Goal: Transaction & Acquisition: Purchase product/service

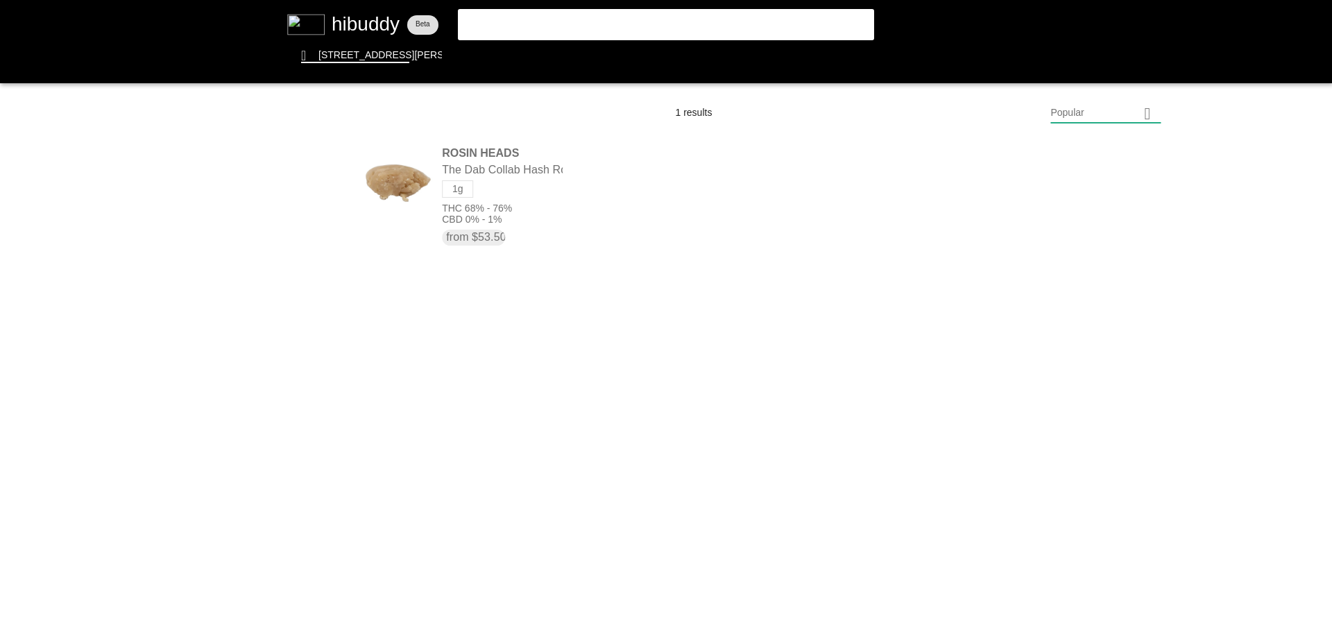
click at [723, 28] on flt-glass-pane at bounding box center [666, 316] width 1332 height 632
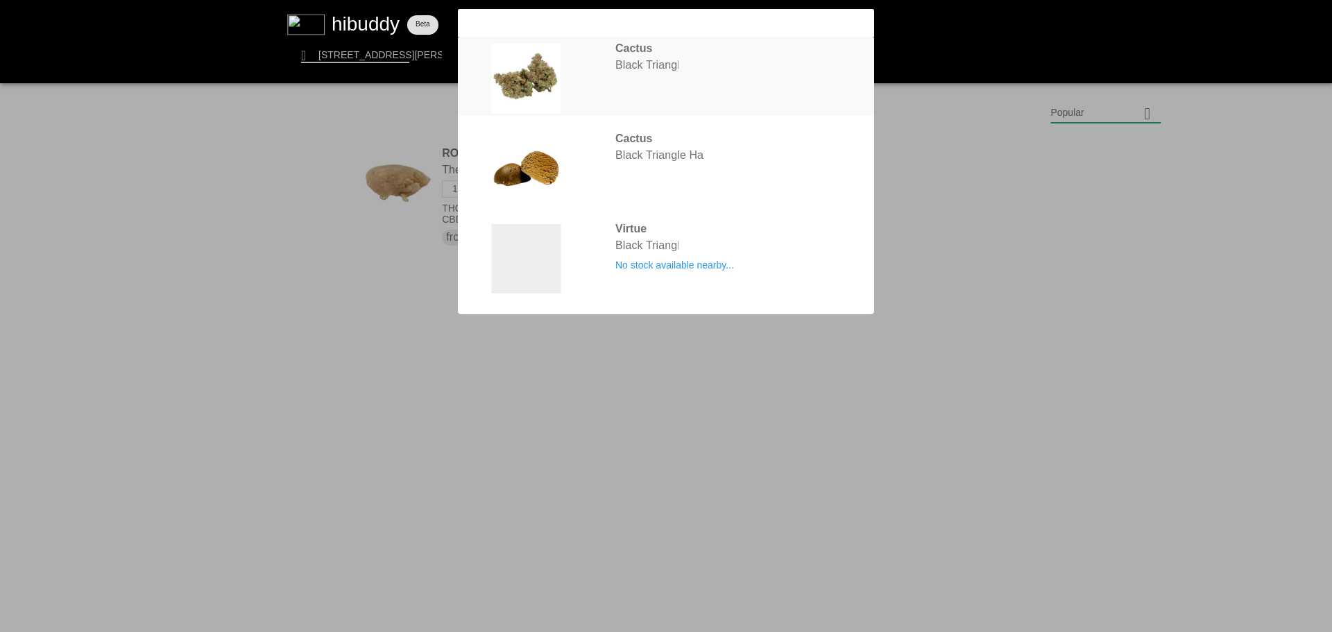
type input "black tri"
click at [699, 78] on flt-glass-pane at bounding box center [666, 316] width 1332 height 632
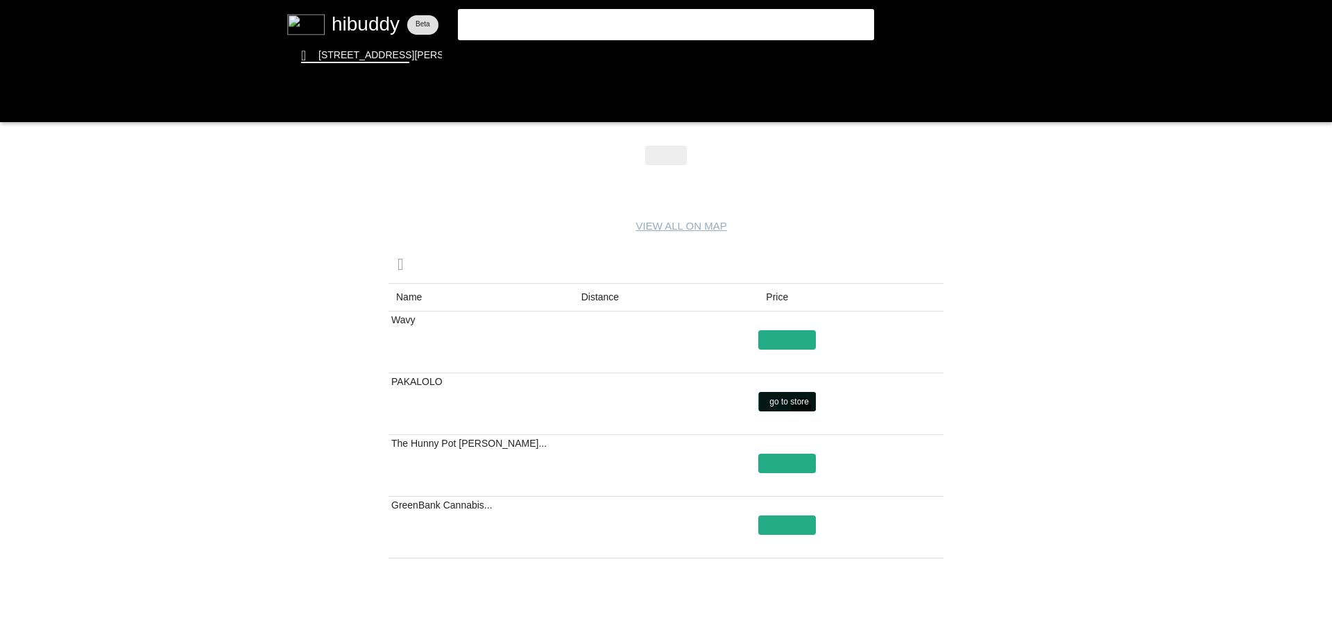
click at [801, 408] on flt-glass-pane at bounding box center [666, 316] width 1332 height 632
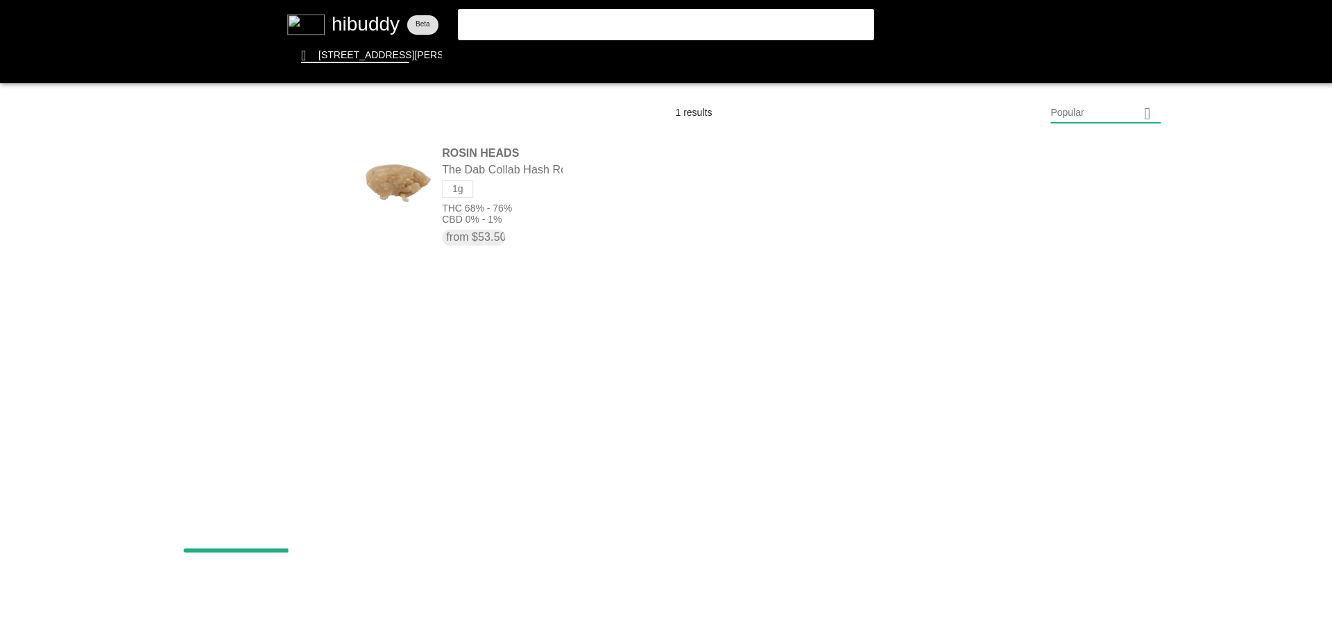
click at [521, 12] on flt-glass-pane at bounding box center [666, 316] width 1332 height 632
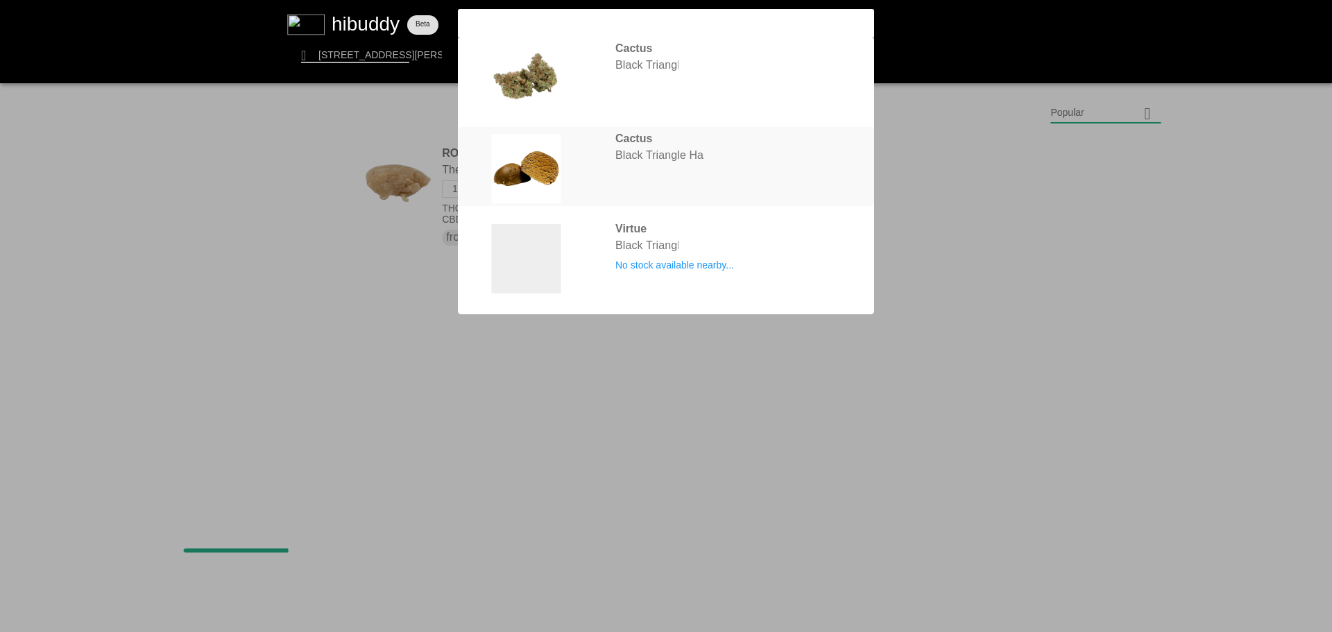
click at [643, 166] on flt-glass-pane at bounding box center [666, 316] width 1332 height 632
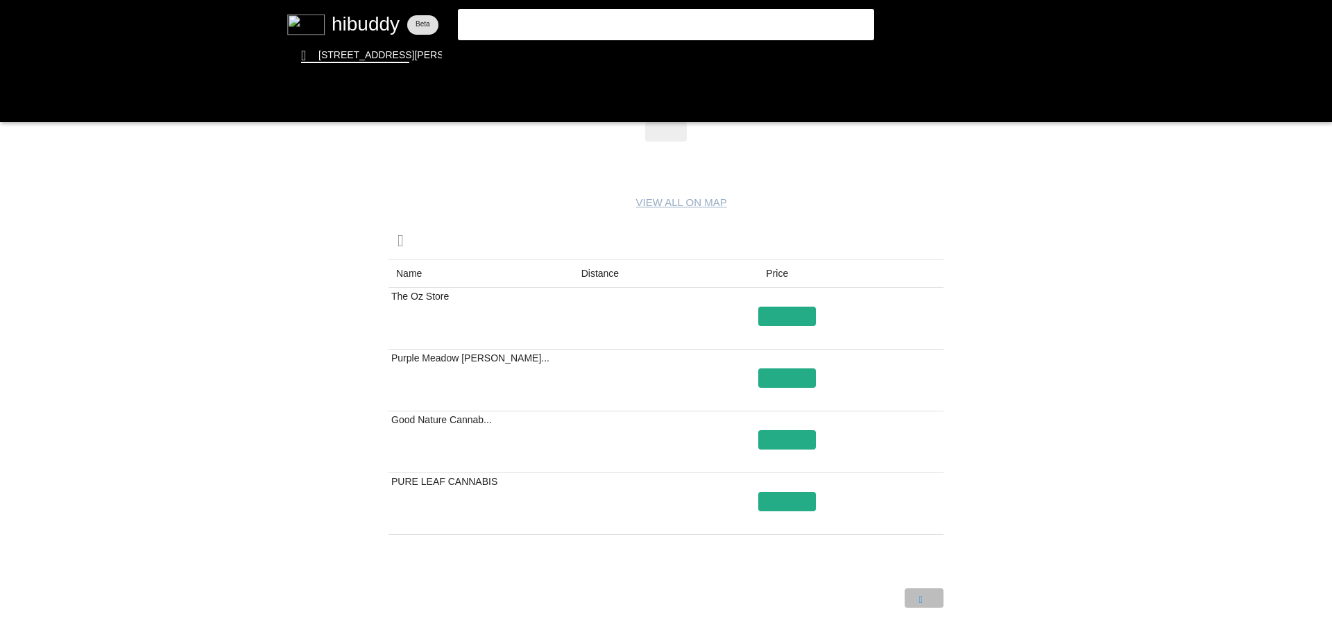
click at [934, 600] on flt-glass-pane at bounding box center [666, 316] width 1332 height 632
click at [876, 595] on flt-glass-pane at bounding box center [666, 316] width 1332 height 632
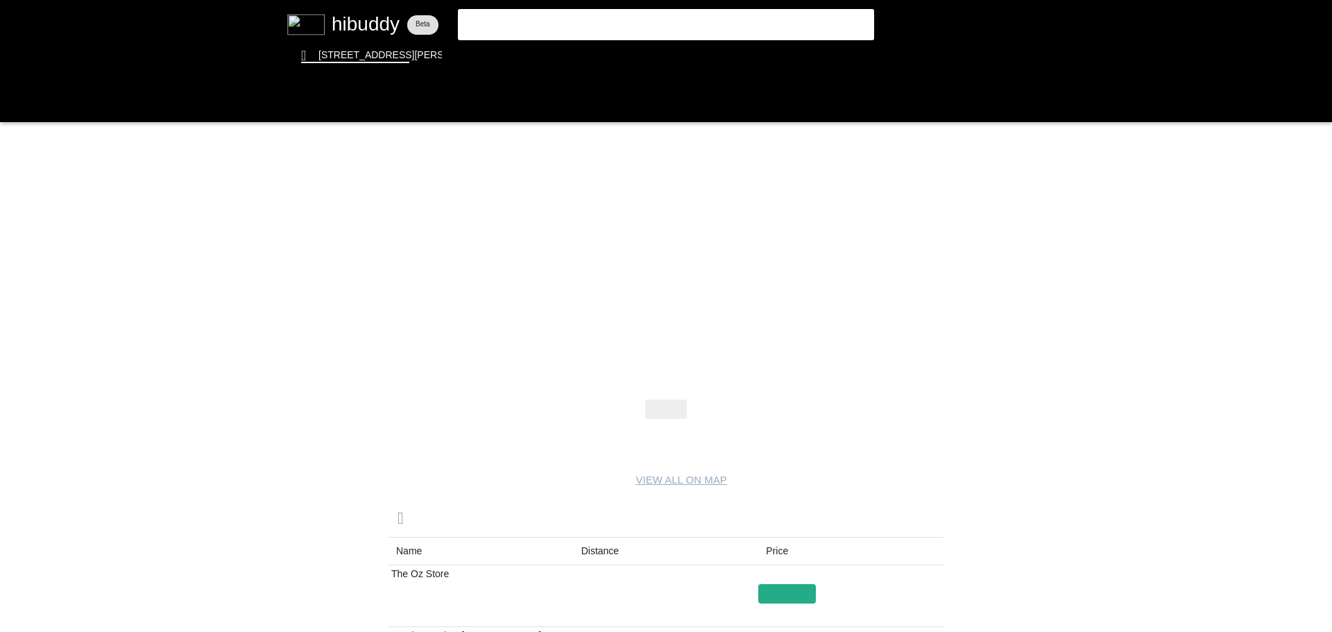
click at [534, 23] on flt-glass-pane at bounding box center [666, 316] width 1332 height 632
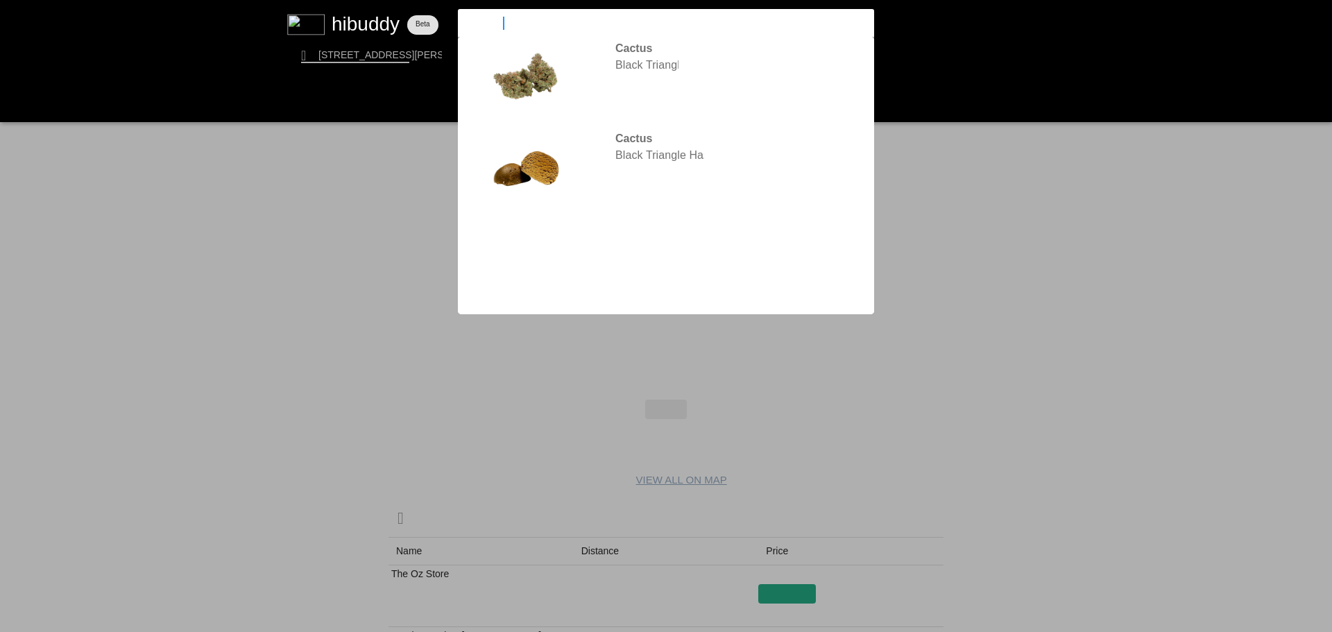
click at [534, 23] on input "black tri" at bounding box center [655, 23] width 382 height 12
drag, startPoint x: 517, startPoint y: 22, endPoint x: 441, endPoint y: 18, distance: 76.4
click at [441, 18] on flt-glass-pane at bounding box center [666, 316] width 1332 height 632
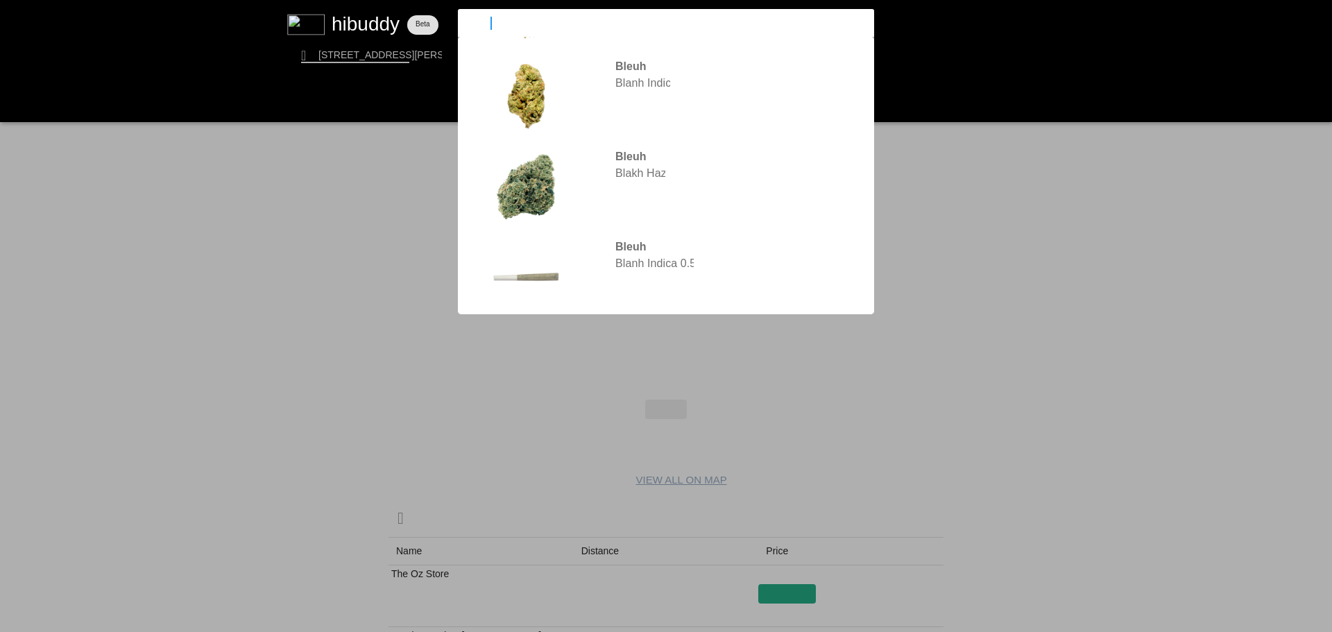
type input "bleuh"
click at [641, 97] on flt-glass-pane at bounding box center [666, 316] width 1332 height 632
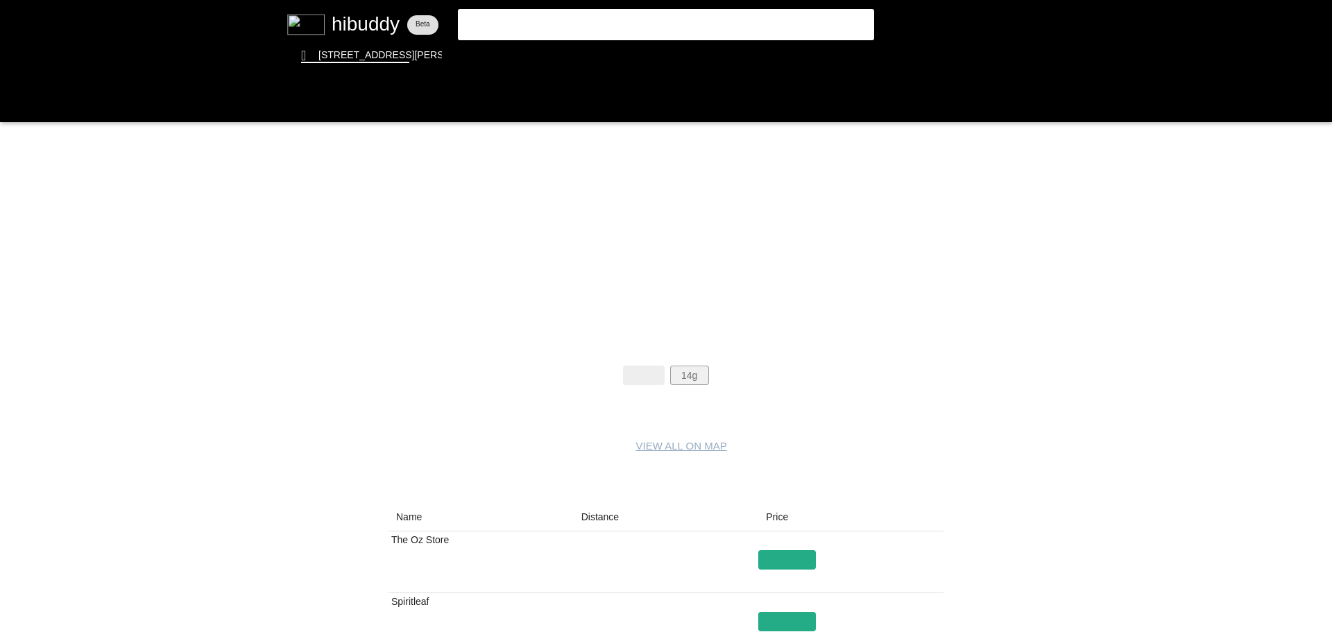
click at [687, 372] on flt-glass-pane at bounding box center [666, 316] width 1332 height 632
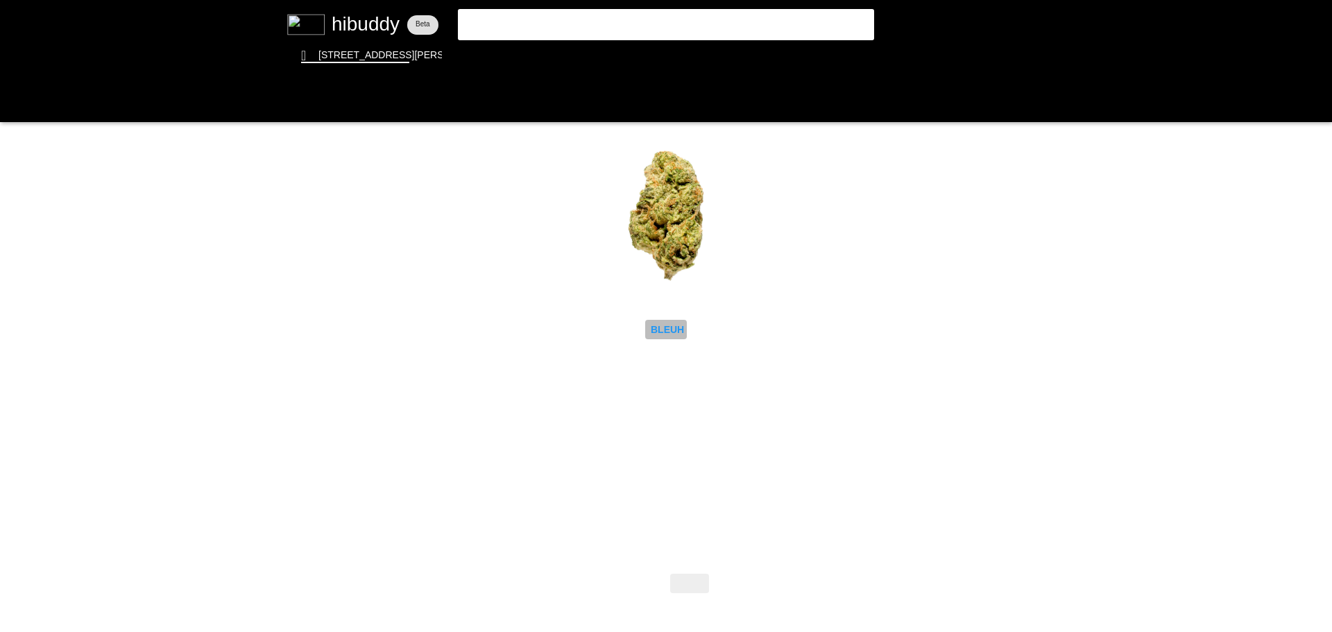
click at [667, 332] on flt-glass-pane at bounding box center [666, 316] width 1332 height 632
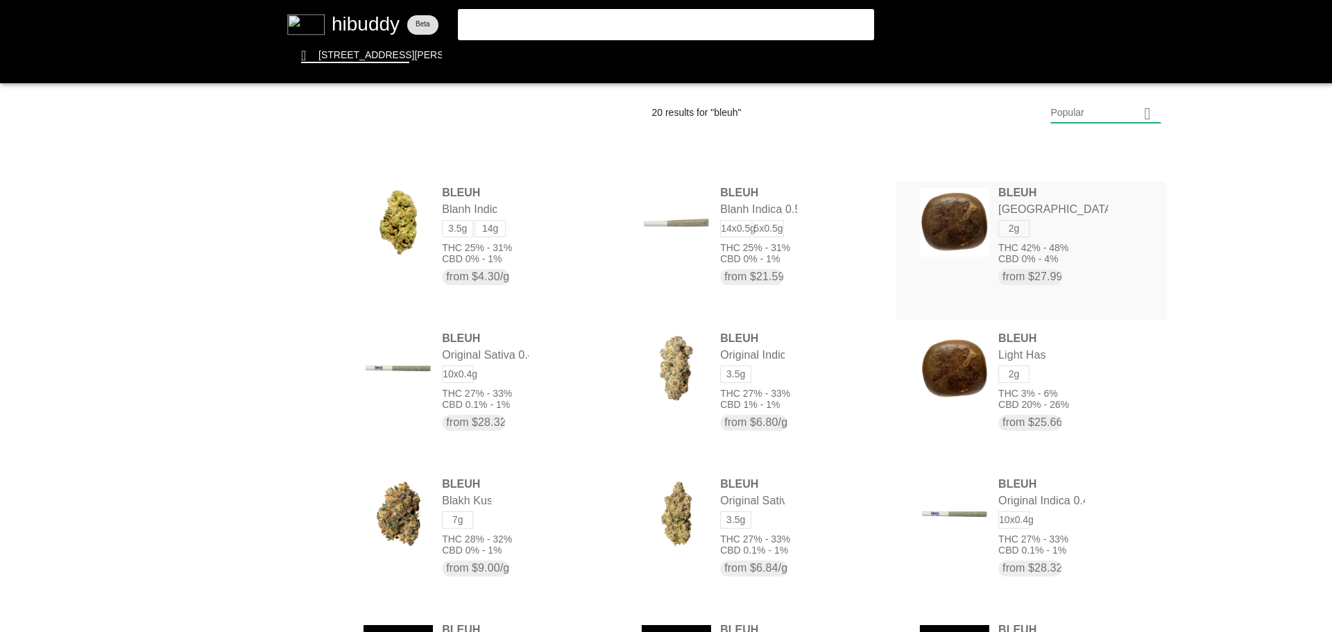
click at [1048, 241] on flt-glass-pane at bounding box center [666, 316] width 1332 height 632
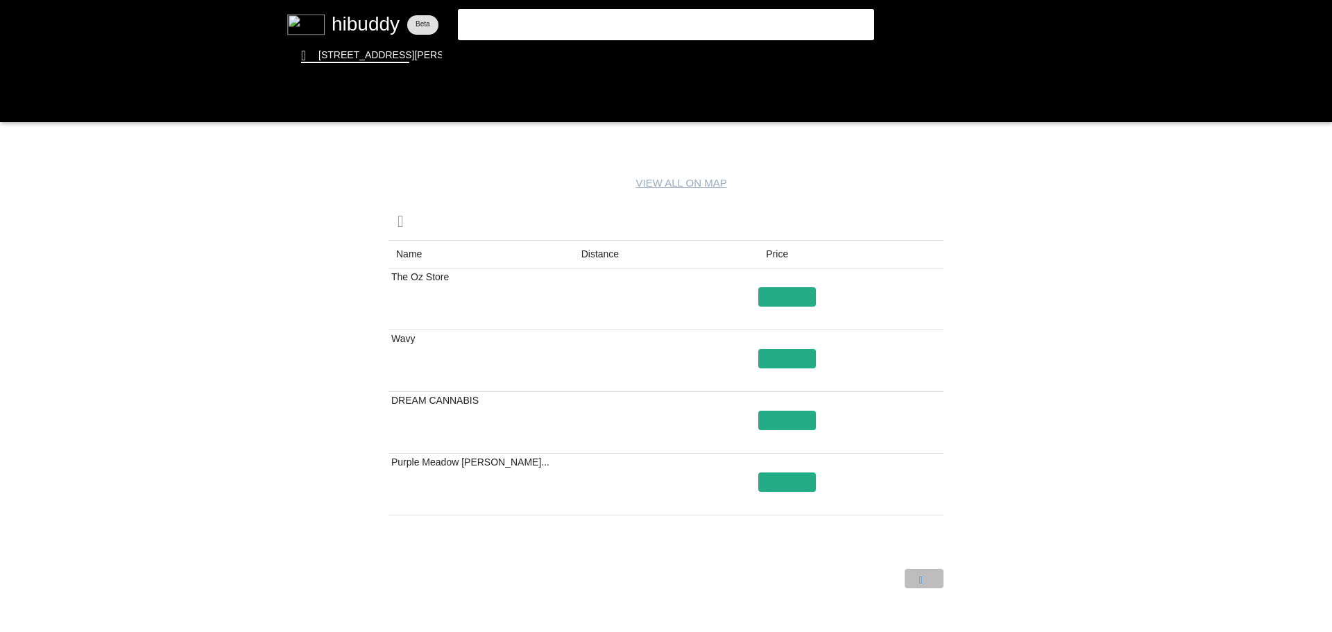
click at [930, 577] on flt-glass-pane at bounding box center [666, 316] width 1332 height 632
click at [879, 581] on flt-glass-pane at bounding box center [666, 316] width 1332 height 632
click at [727, 21] on flt-glass-pane at bounding box center [666, 316] width 1332 height 632
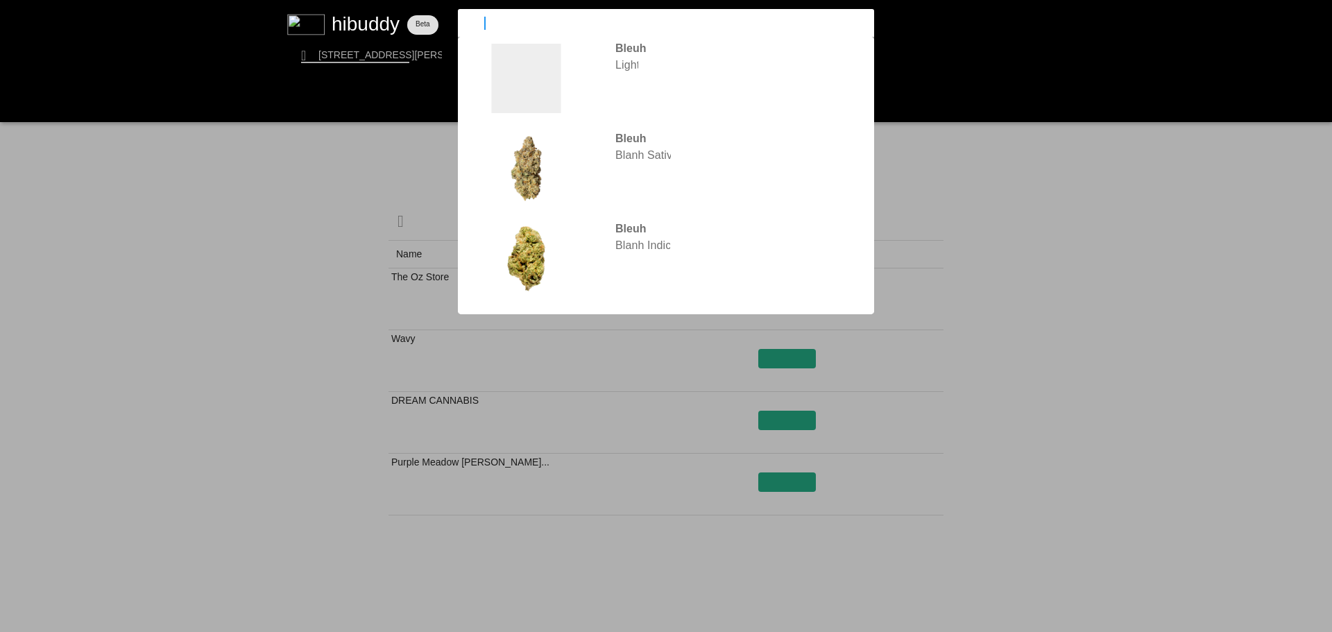
type input "b"
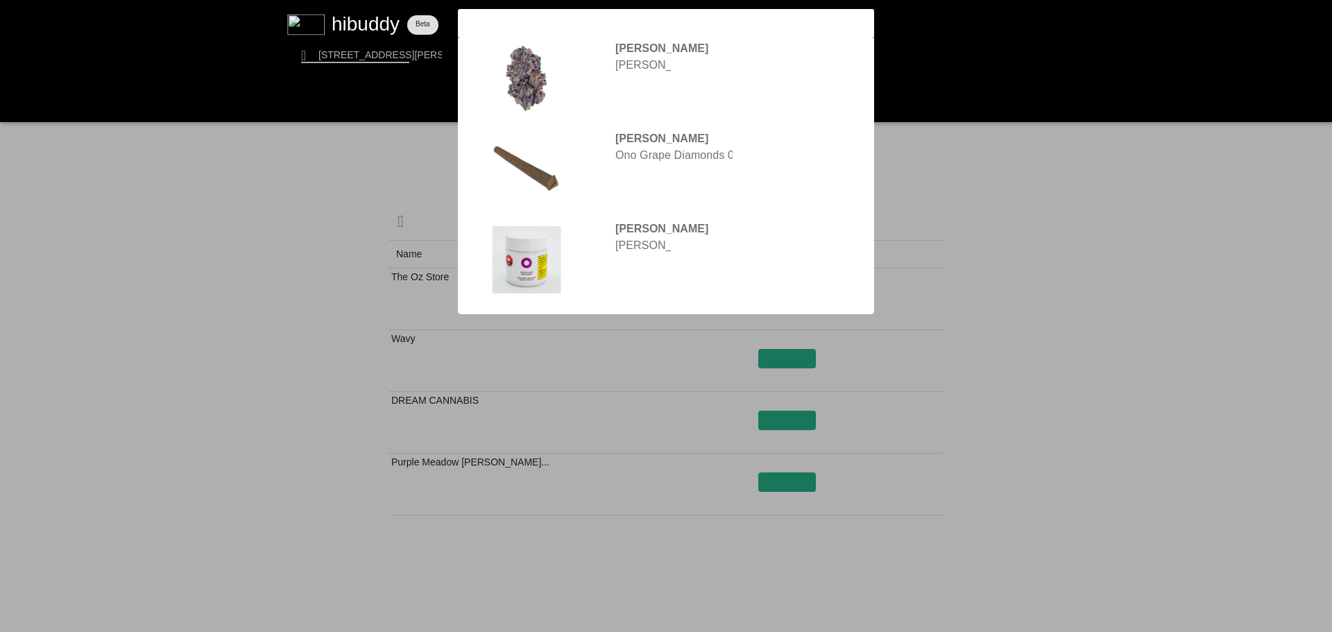
type input "ono"
click at [674, 40] on flt-glass-pane at bounding box center [666, 316] width 1332 height 632
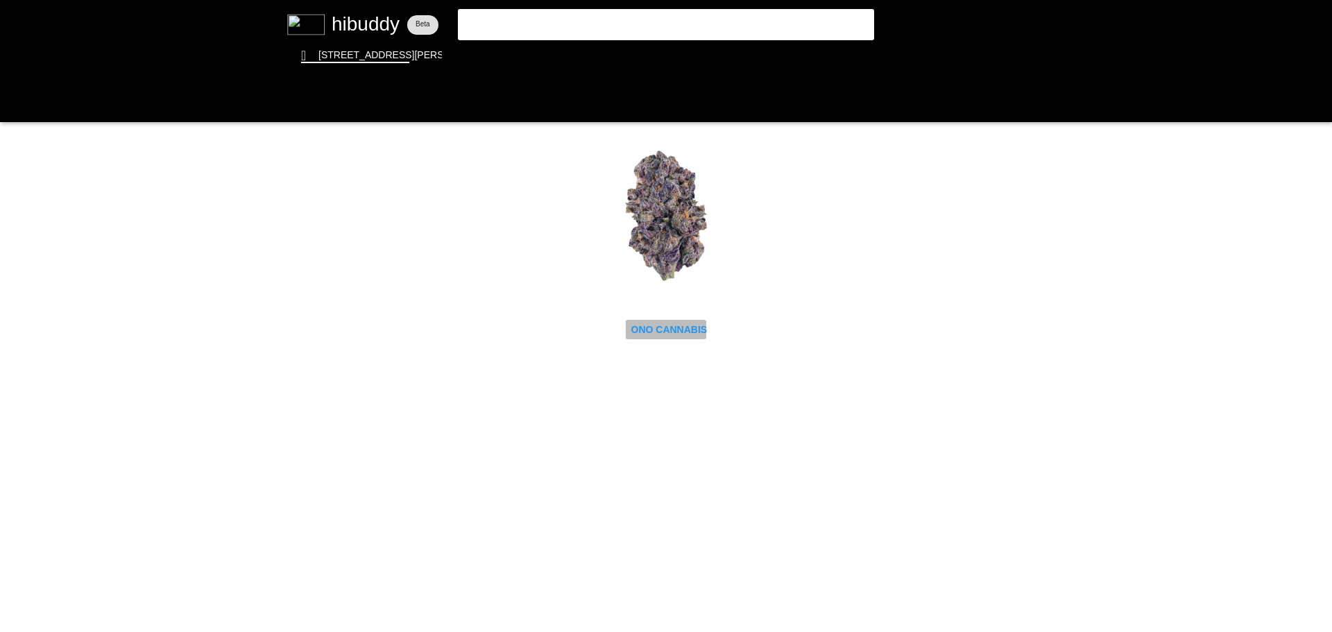
click at [649, 325] on flt-glass-pane at bounding box center [666, 316] width 1332 height 632
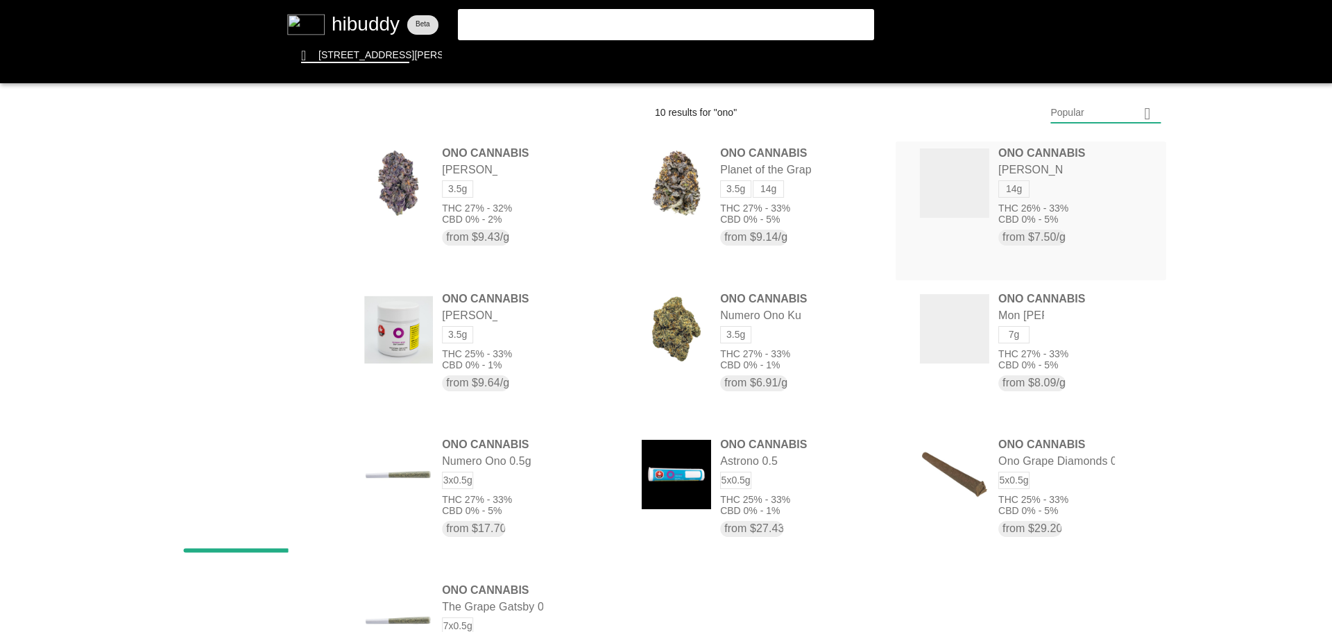
click at [1014, 186] on flt-glass-pane at bounding box center [666, 316] width 1332 height 632
